Goal: Information Seeking & Learning: Learn about a topic

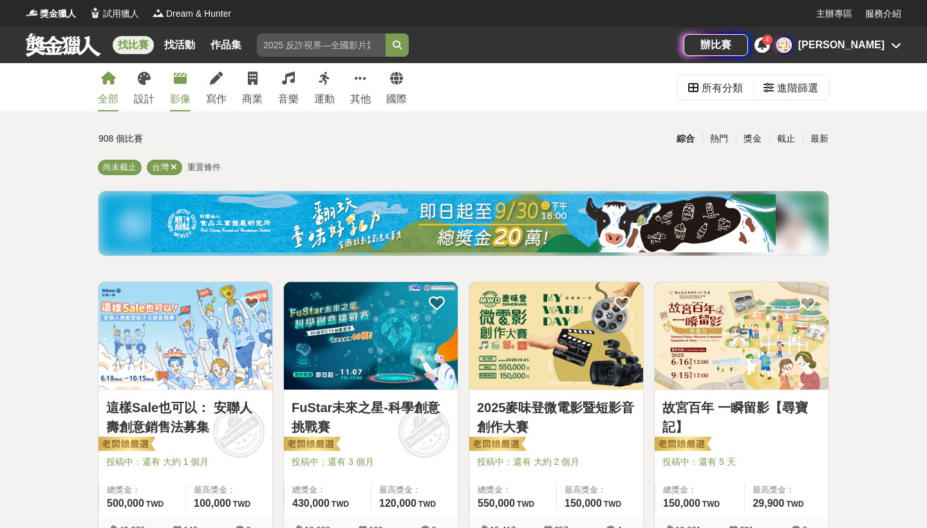
click at [176, 91] on div "影像" at bounding box center [180, 98] width 21 height 15
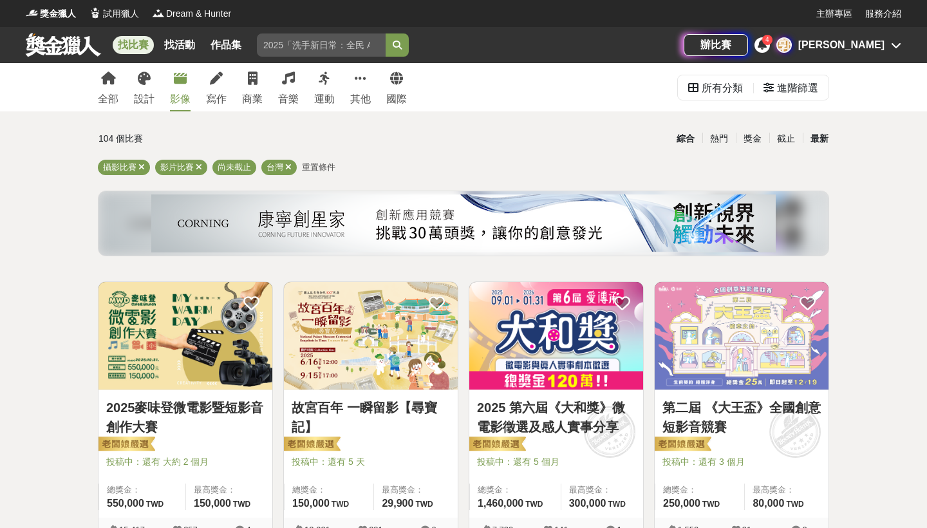
click at [816, 140] on div "最新" at bounding box center [819, 139] width 33 height 23
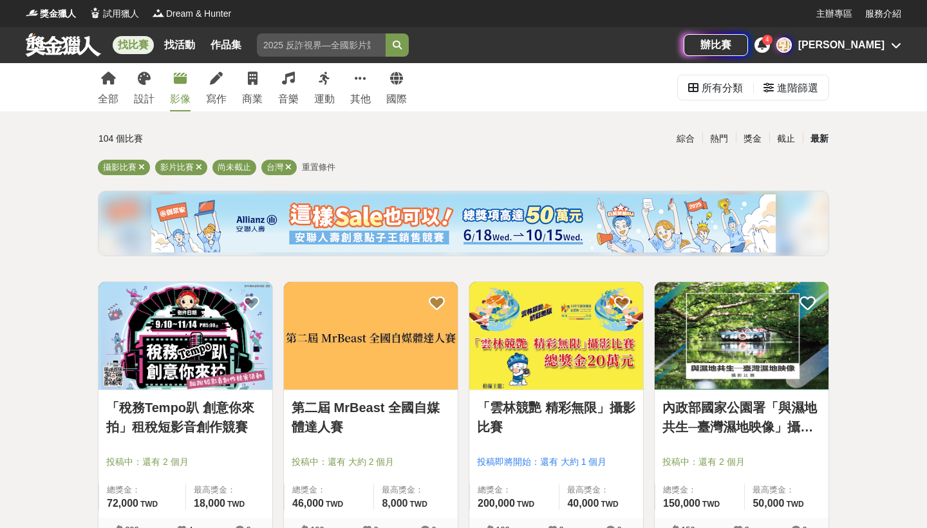
click at [211, 345] on img at bounding box center [186, 336] width 174 height 108
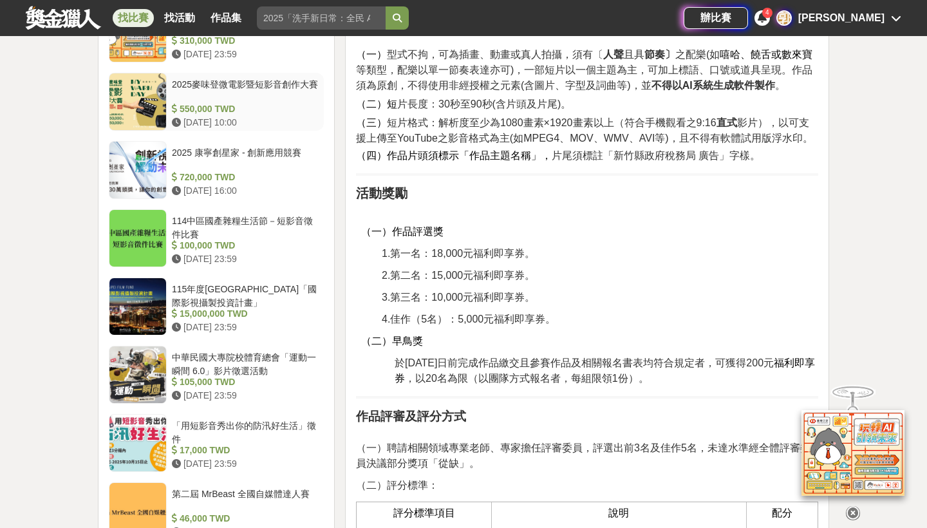
scroll to position [9, 0]
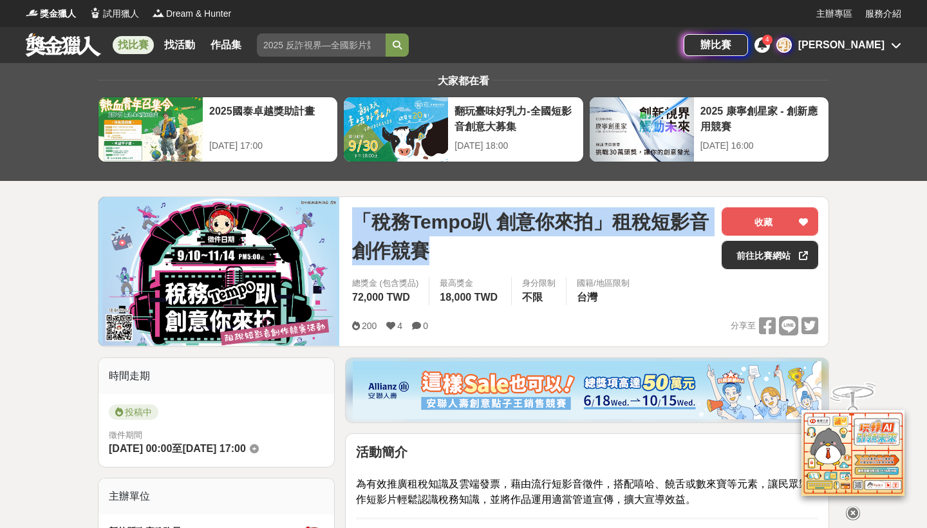
drag, startPoint x: 445, startPoint y: 263, endPoint x: 357, endPoint y: 216, distance: 100.0
click at [357, 216] on span "「稅務Tempo趴 創意你來拍」租稅短影音創作競賽" at bounding box center [531, 236] width 359 height 58
copy span "「稅務Tempo趴 創意你來拍」租稅短影音創作競賽"
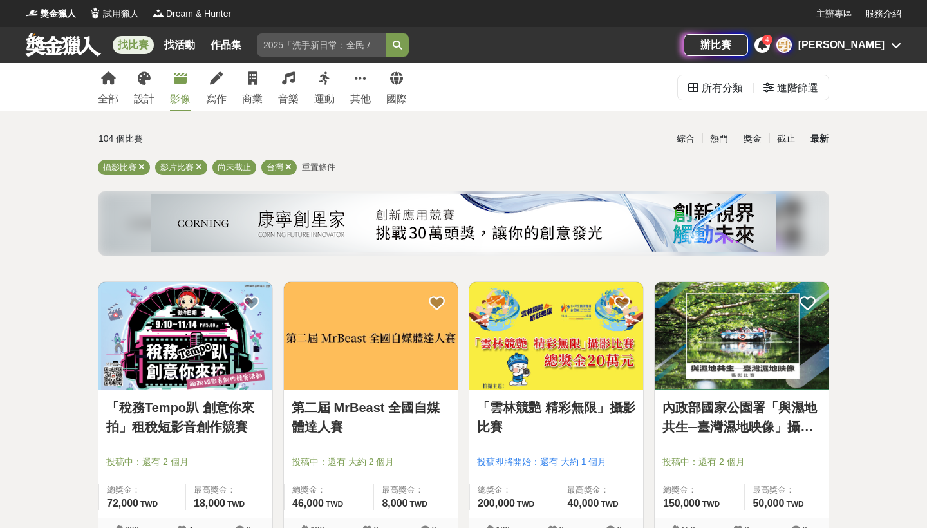
scroll to position [322, 0]
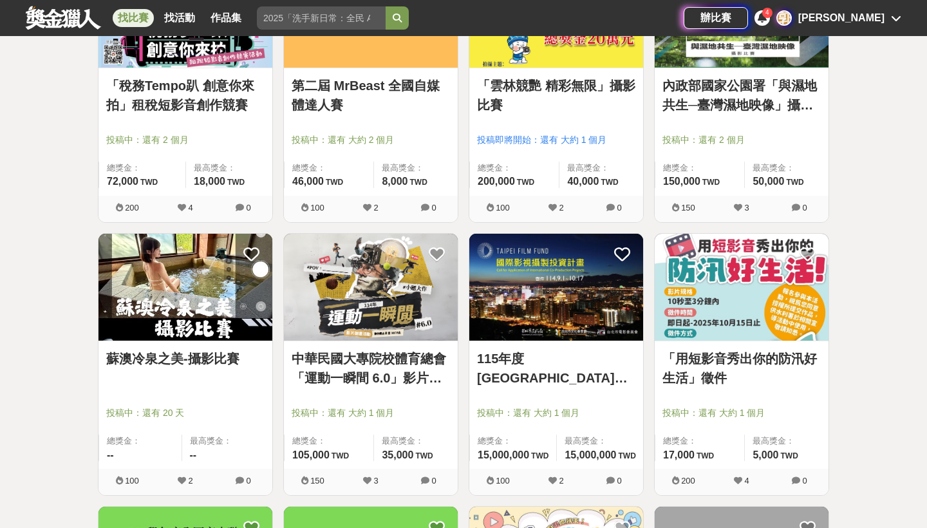
click at [716, 303] on img at bounding box center [742, 288] width 174 height 108
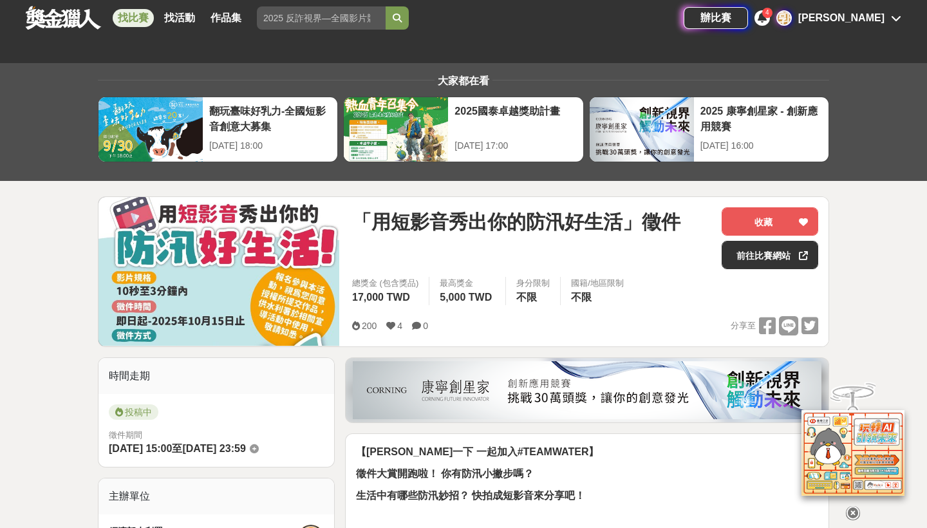
scroll to position [434, 0]
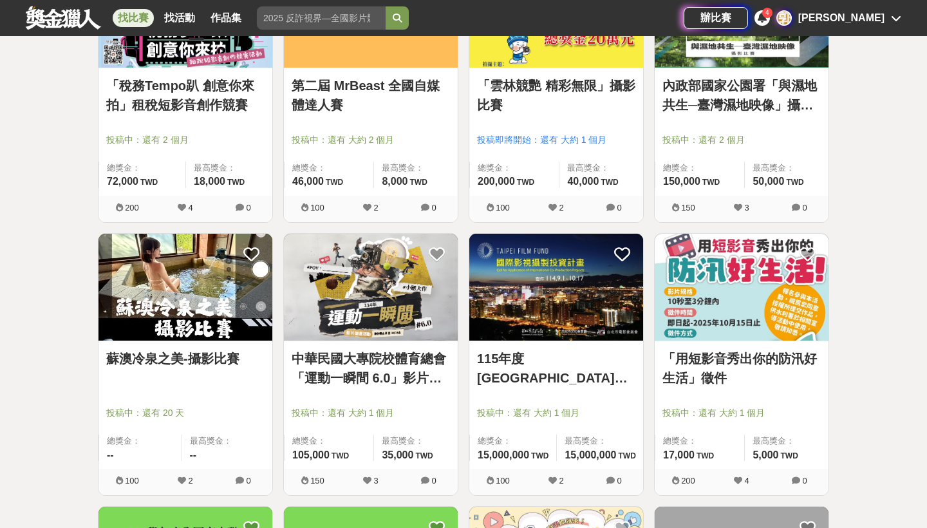
scroll to position [692, 0]
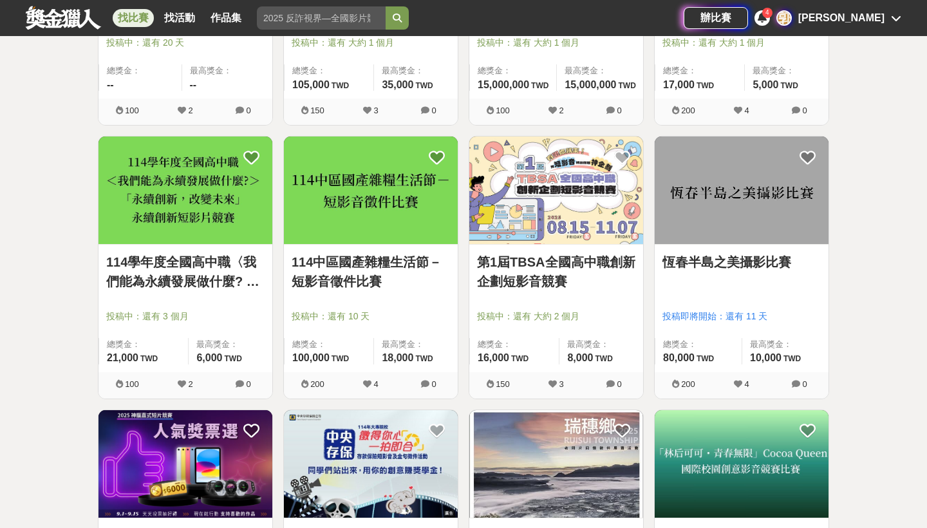
click at [410, 214] on img at bounding box center [371, 191] width 174 height 108
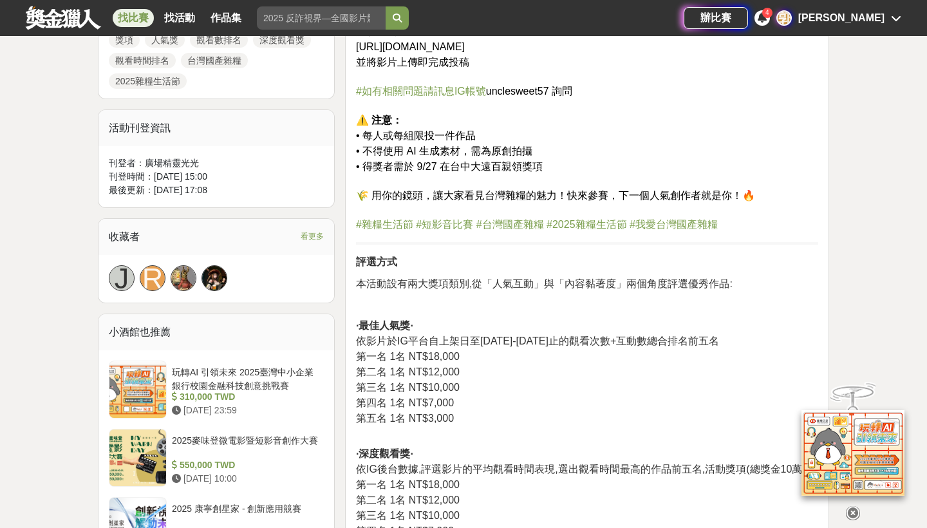
scroll to position [973, 0]
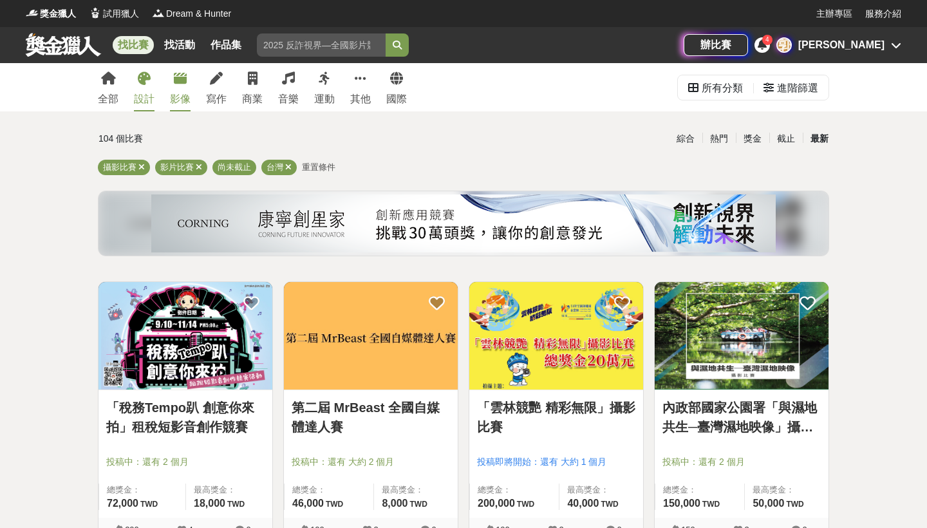
click at [146, 91] on div "設計" at bounding box center [144, 98] width 21 height 15
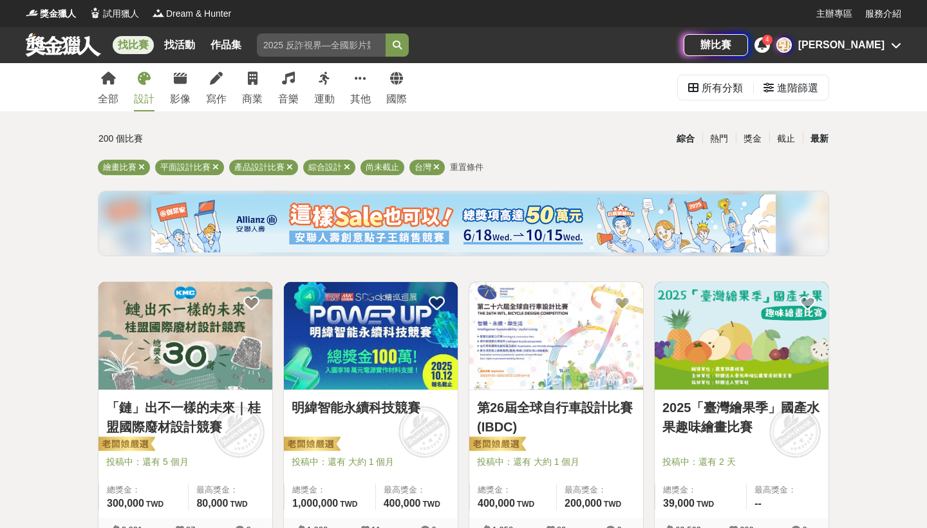
click at [816, 138] on div "最新" at bounding box center [819, 139] width 33 height 23
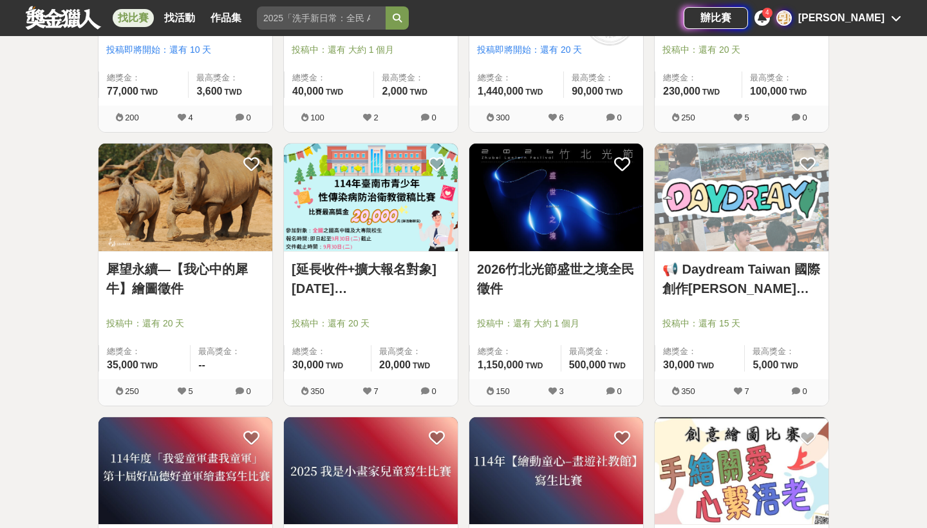
scroll to position [1499, 0]
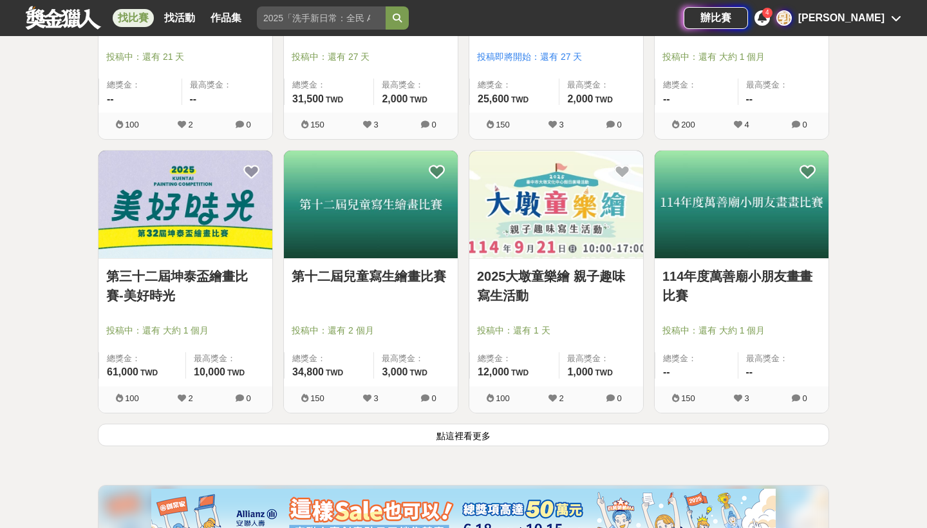
click at [350, 442] on button "點這裡看更多" at bounding box center [464, 435] width 732 height 23
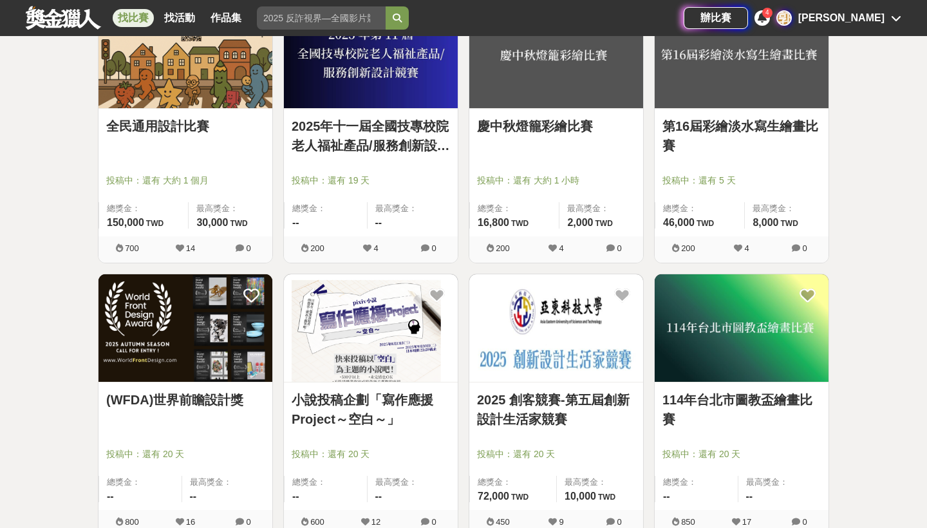
scroll to position [3111, 0]
